Goal: Information Seeking & Learning: Learn about a topic

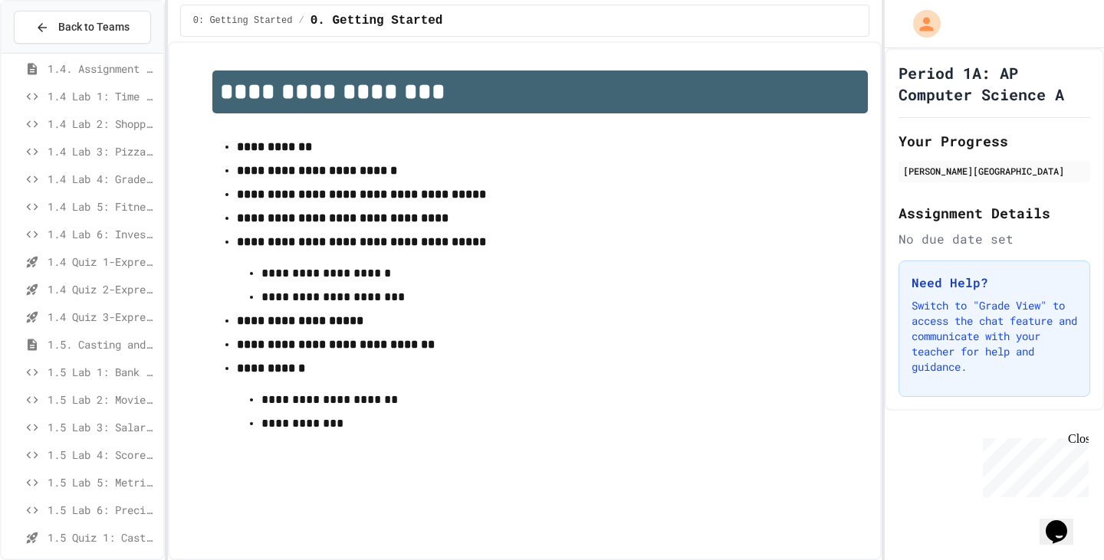
scroll to position [540, 0]
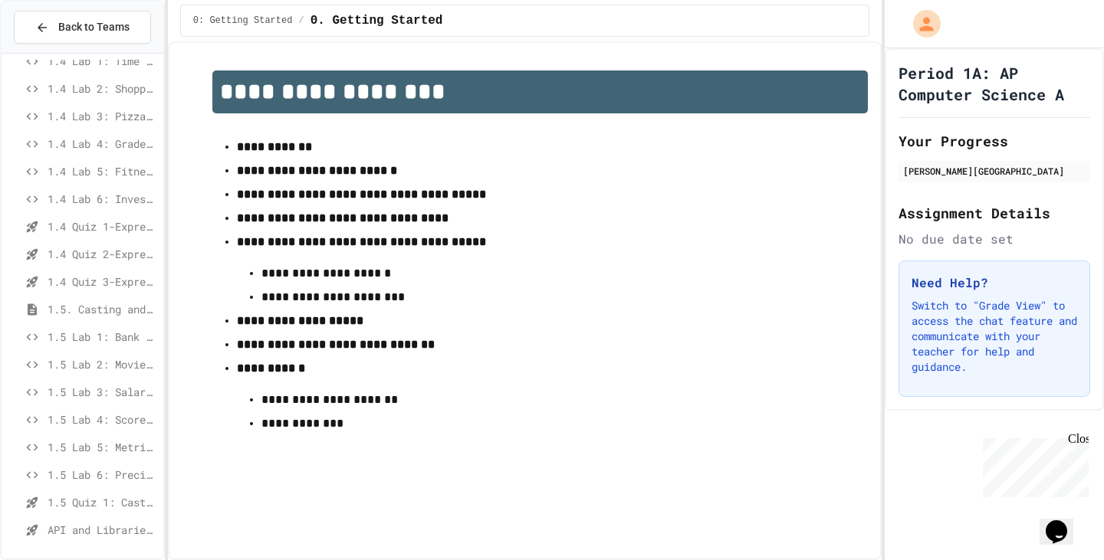
click at [99, 337] on span "1.5 Lab 1: Bank Account Fixer" at bounding box center [103, 337] width 110 height 16
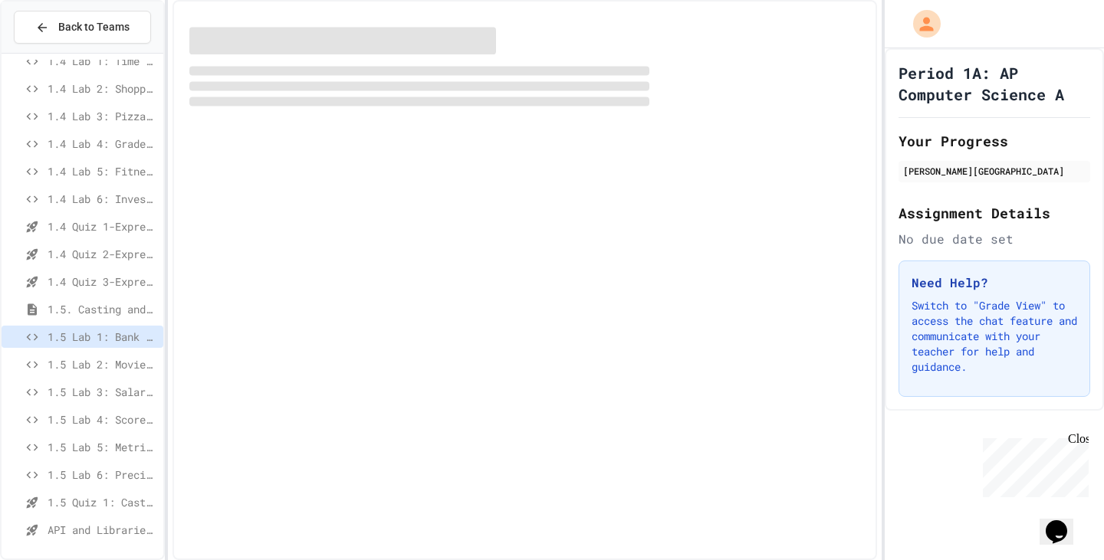
scroll to position [528, 0]
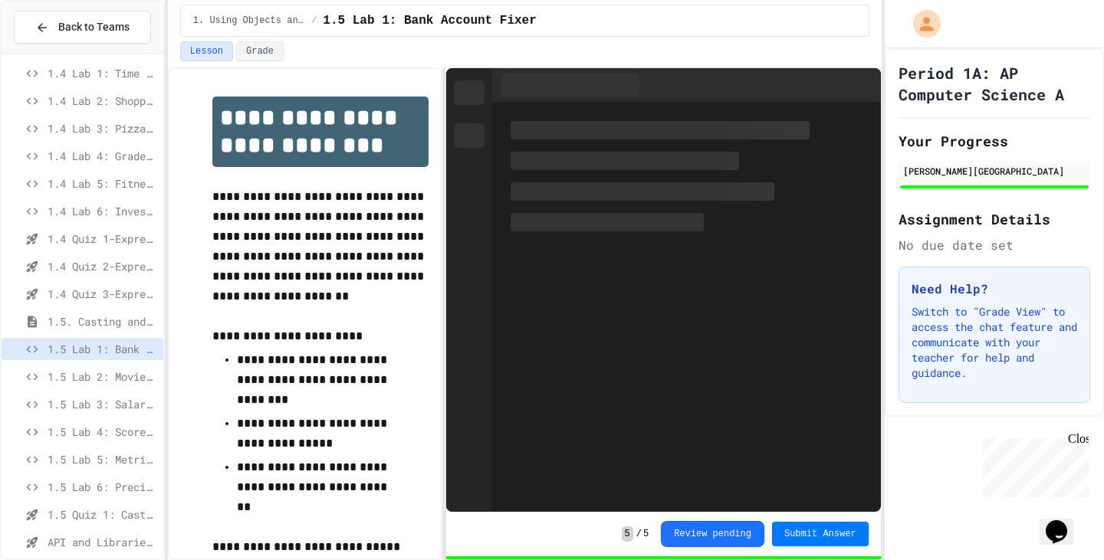
click at [100, 486] on span "1.5 Lab 6: Precision Calculator System" at bounding box center [103, 487] width 110 height 16
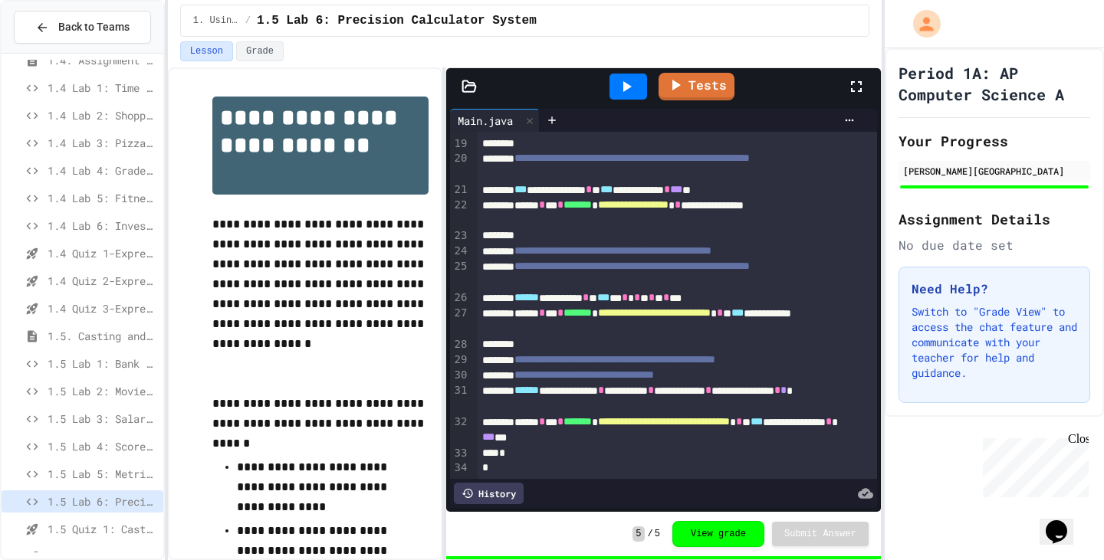
scroll to position [540, 0]
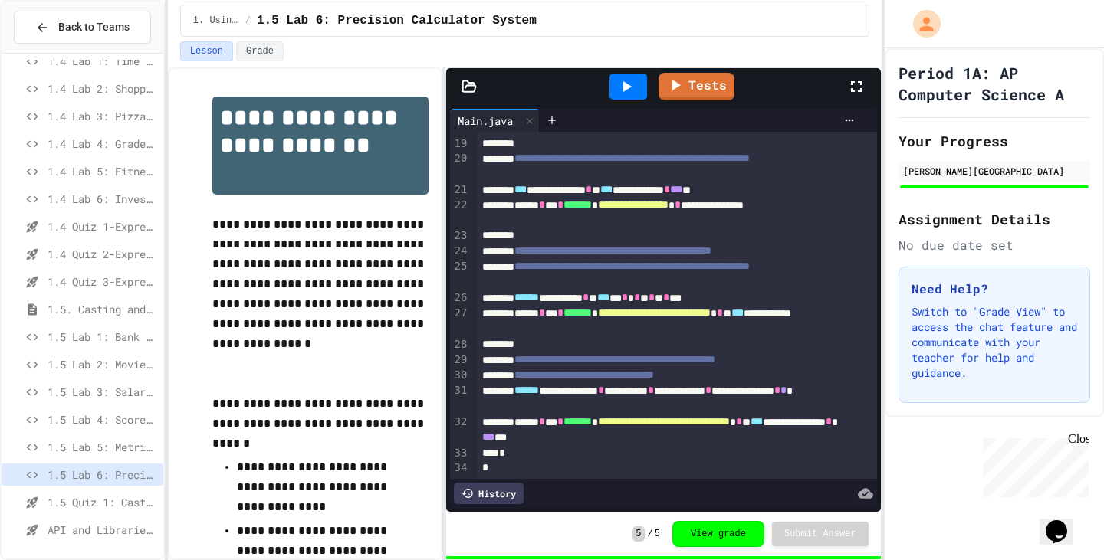
click at [72, 508] on span "1.5 Quiz 1: Casting and Ranges of variables - Quiz" at bounding box center [103, 502] width 110 height 16
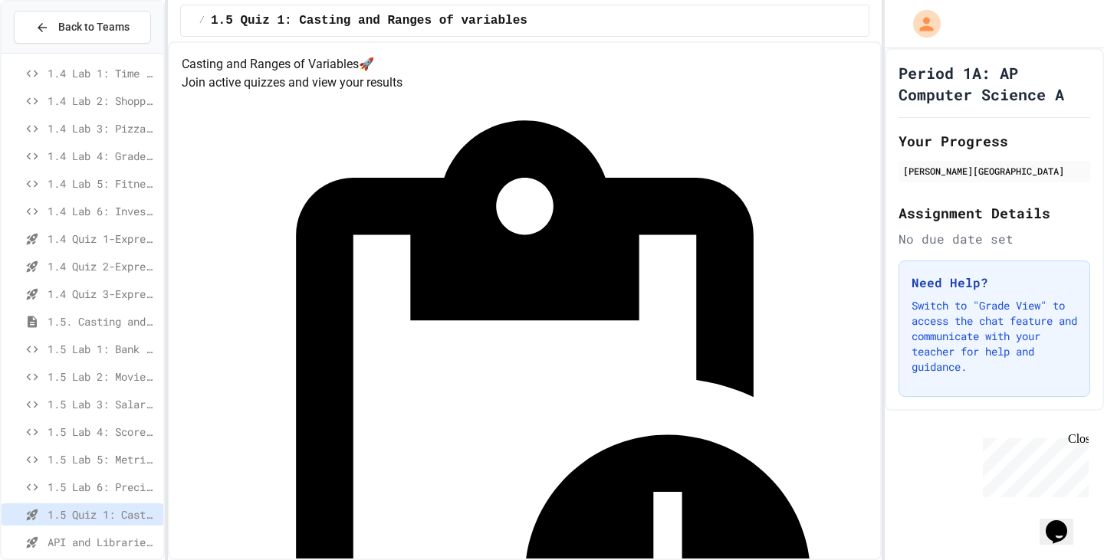
click at [126, 360] on div "1.5 Lab 1: Bank Account Fixer" at bounding box center [83, 352] width 162 height 28
click at [123, 344] on span "1.5 Lab 1: Bank Account Fixer" at bounding box center [103, 349] width 110 height 16
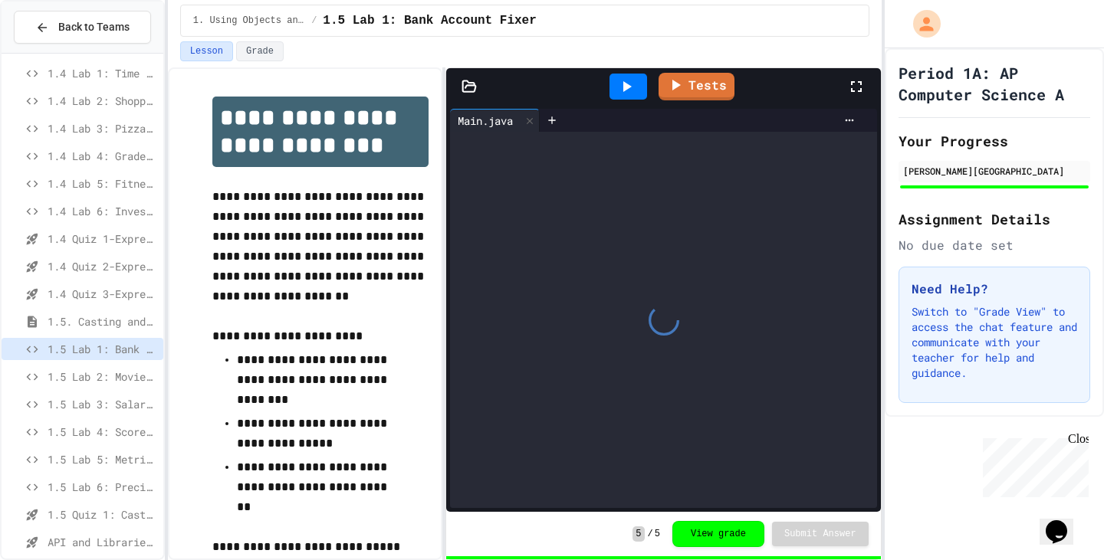
click at [115, 373] on span "1.5 Lab 2: Movie Runtime Calculator" at bounding box center [103, 377] width 110 height 16
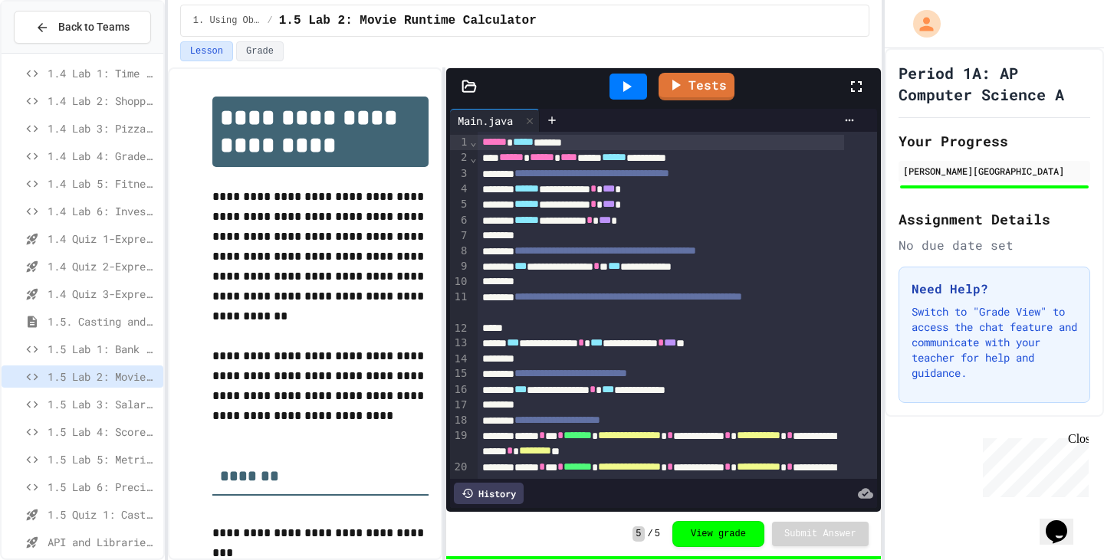
click at [106, 396] on div "1.5 Lab 3: Salary Calculator Fixer" at bounding box center [83, 404] width 162 height 22
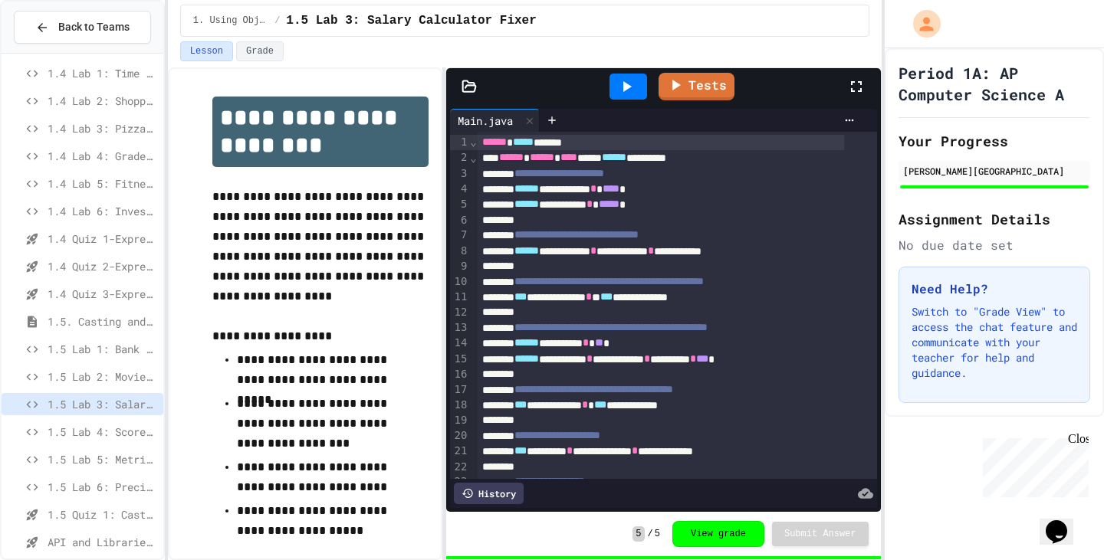
click at [96, 428] on span "1.5 Lab 4: Score Percentage Calculator" at bounding box center [103, 432] width 110 height 16
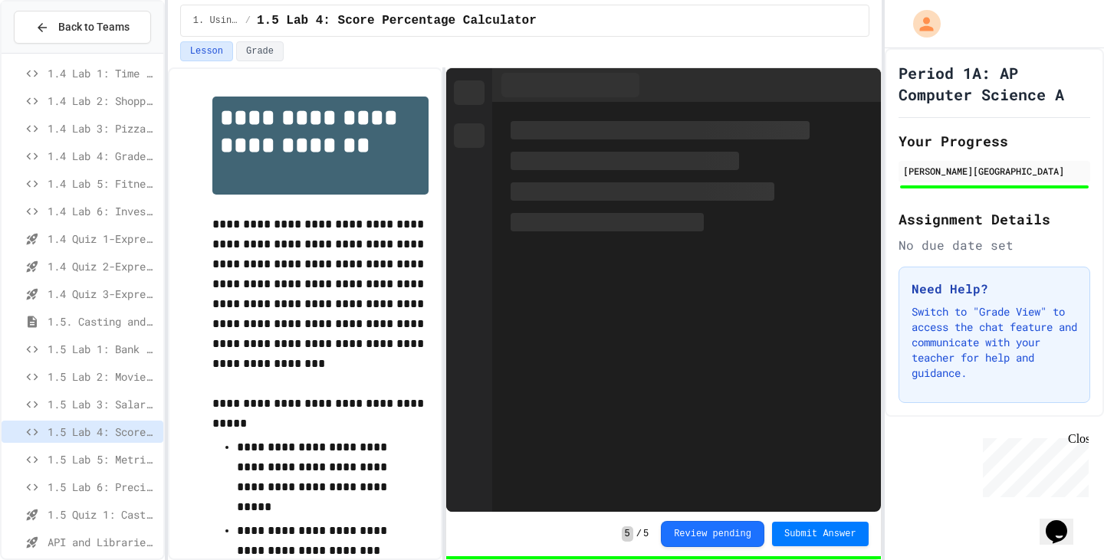
click at [90, 458] on span "1.5 Lab 5: Metric Conversion Debugger" at bounding box center [103, 459] width 110 height 16
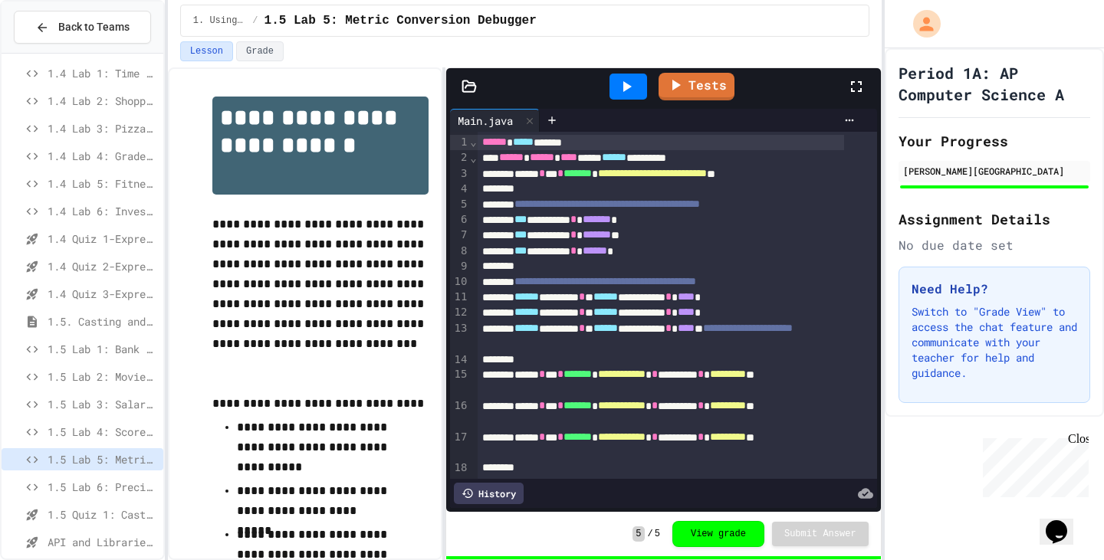
click at [94, 479] on span "1.5 Lab 6: Precision Calculator System" at bounding box center [103, 487] width 110 height 16
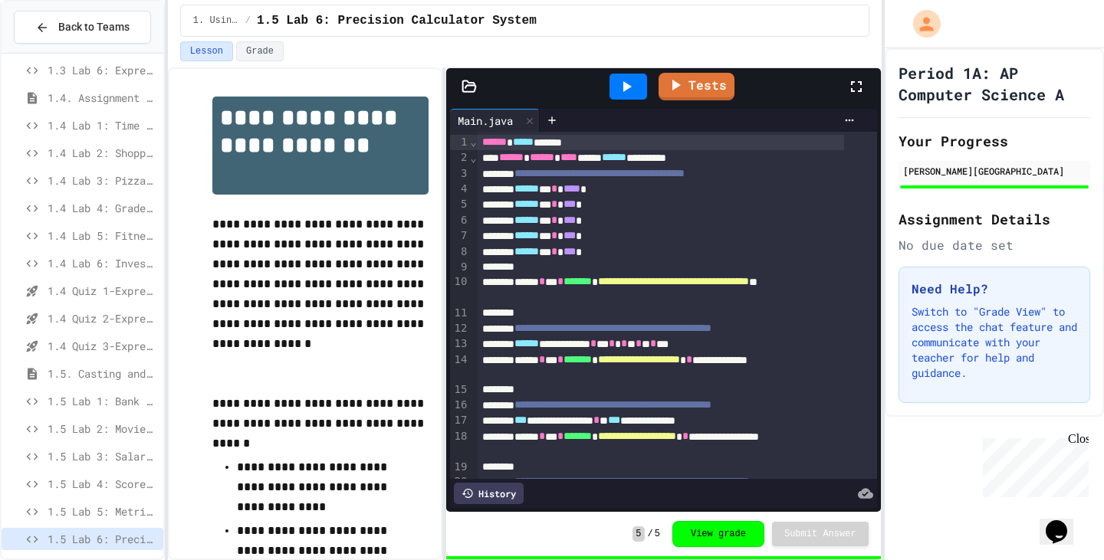
scroll to position [451, 0]
click at [107, 320] on span "1.4 Quiz 1-Expressions and Assignment Statements" at bounding box center [103, 315] width 110 height 16
